Goal: Information Seeking & Learning: Learn about a topic

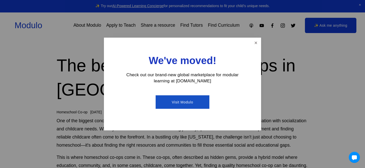
click at [250, 47] on div "We've moved! Check out our brand-new global marketplace for modular learning at…" at bounding box center [182, 84] width 157 height 93
click at [256, 42] on link "Close" at bounding box center [255, 42] width 9 height 9
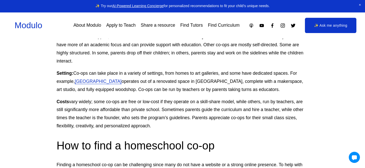
scroll to position [376, 0]
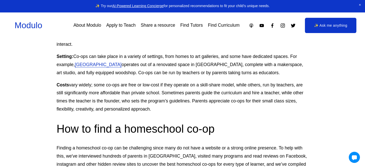
click at [132, 95] on p "Costs vary widely; some co-ops are free or low-cost if they operate on a skill-…" at bounding box center [183, 97] width 252 height 32
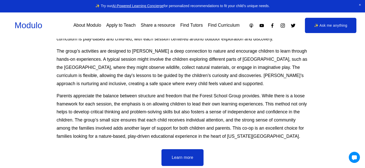
scroll to position [2423, 0]
click at [208, 91] on p "Parents appreciate the balance between structure and freedom that the Forest Sc…" at bounding box center [183, 115] width 252 height 48
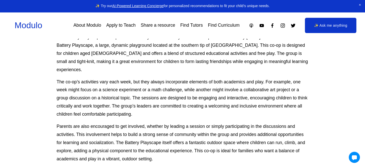
scroll to position [2578, 0]
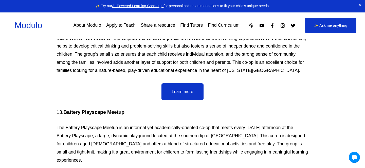
scroll to position [2495, 0]
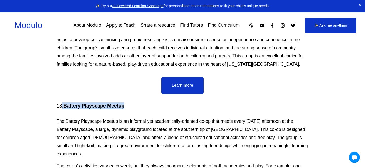
drag, startPoint x: 62, startPoint y: 63, endPoint x: 140, endPoint y: 63, distance: 78.1
click at [140, 102] on h4 "13. Battery Playscape Meetup" at bounding box center [183, 105] width 252 height 7
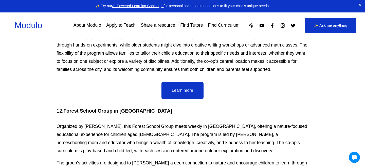
click at [137, 122] on p "Organized by [PERSON_NAME], this Forest School Group meets weekly in [GEOGRAPHI…" at bounding box center [183, 138] width 252 height 32
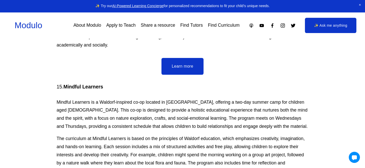
scroll to position [2882, 0]
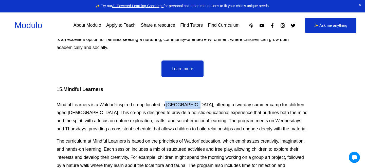
drag, startPoint x: 164, startPoint y: 55, endPoint x: 191, endPoint y: 56, distance: 26.4
click at [191, 101] on p "Mindful Learners is a Waldorf-inspired co-op located in [GEOGRAPHIC_DATA], offe…" at bounding box center [183, 117] width 252 height 32
click at [178, 137] on p "The curriculum at Mindful Learners is based on the principles of Waldorf educat…" at bounding box center [183, 157] width 252 height 41
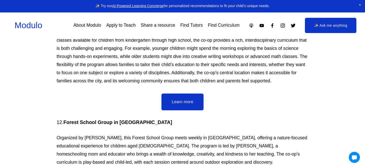
scroll to position [2303, 0]
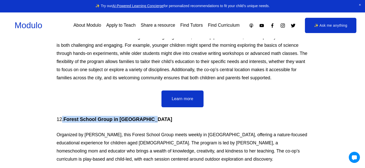
drag, startPoint x: 62, startPoint y: 77, endPoint x: 151, endPoint y: 78, distance: 89.0
click at [151, 116] on h4 "12. Forest School Group in [GEOGRAPHIC_DATA]" at bounding box center [183, 119] width 252 height 7
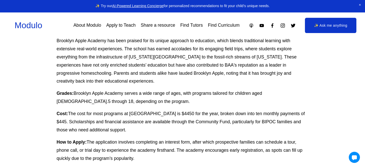
scroll to position [427, 0]
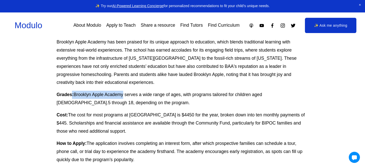
drag, startPoint x: 72, startPoint y: 85, endPoint x: 124, endPoint y: 86, distance: 52.0
click at [124, 90] on p "Grades: Brooklyn Apple Academy serves a wide range of ages, with programs tailo…" at bounding box center [183, 98] width 252 height 16
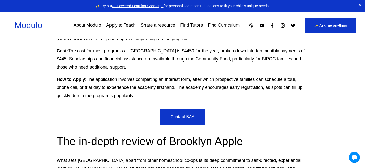
scroll to position [391, 0]
